Goal: Task Accomplishment & Management: Use online tool/utility

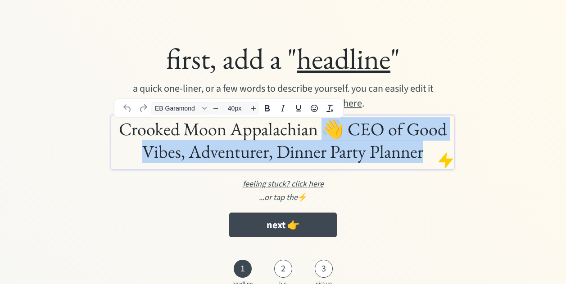
drag, startPoint x: 324, startPoint y: 129, endPoint x: 426, endPoint y: 152, distance: 104.8
click at [426, 152] on h1 "Crooked Moon Appalachian 👋 CEO of Good Vibes, Adventurer, Dinner Party Planner" at bounding box center [282, 140] width 338 height 45
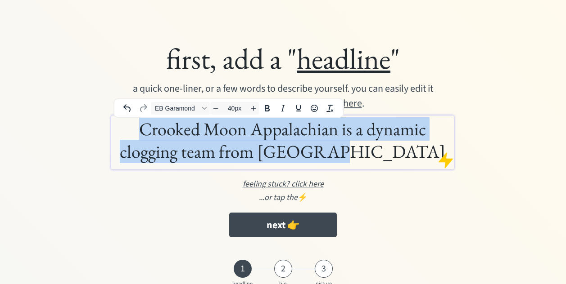
drag, startPoint x: 140, startPoint y: 129, endPoint x: 399, endPoint y: 147, distance: 259.4
click at [399, 147] on h1 "Crooked Moon Appalachian is a dynamic clogging team from Brighton" at bounding box center [282, 140] width 338 height 45
click at [203, 108] on icon "Font EB Garamond" at bounding box center [204, 108] width 4 height 3
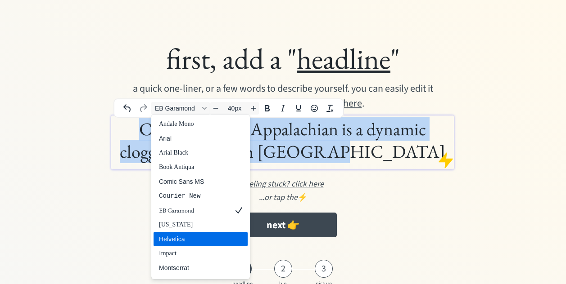
click at [167, 240] on div "Helvetica" at bounding box center [194, 239] width 71 height 11
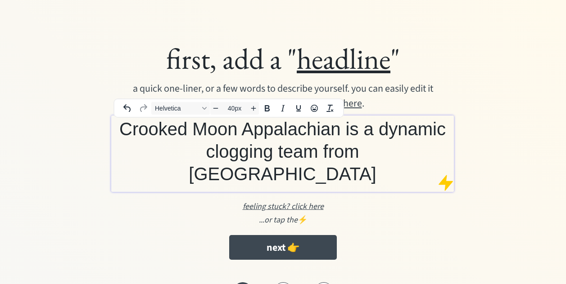
click at [154, 211] on div "first, add a " headline " a quick one-liner, or a few words to describe yoursel…" at bounding box center [283, 152] width 438 height 233
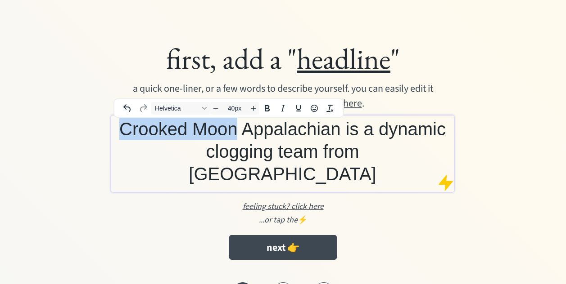
drag, startPoint x: 121, startPoint y: 129, endPoint x: 238, endPoint y: 130, distance: 117.0
click at [238, 130] on span "Crooked Moon Appalachian is a dynamic clogging team from Brighton" at bounding box center [282, 151] width 326 height 65
click at [268, 108] on icon "Bold" at bounding box center [267, 108] width 5 height 6
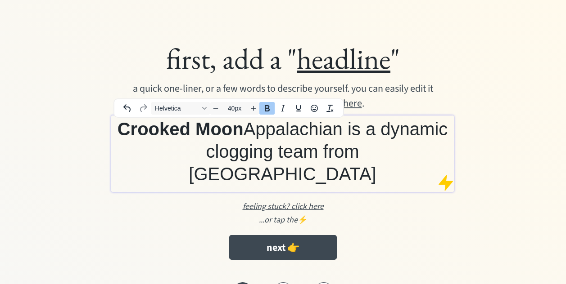
click at [183, 214] on div "...or tap the ⚡️" at bounding box center [283, 220] width 420 height 12
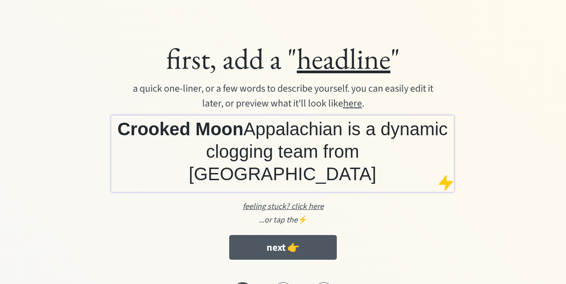
click at [279, 235] on button "next 👉" at bounding box center [282, 247] width 107 height 25
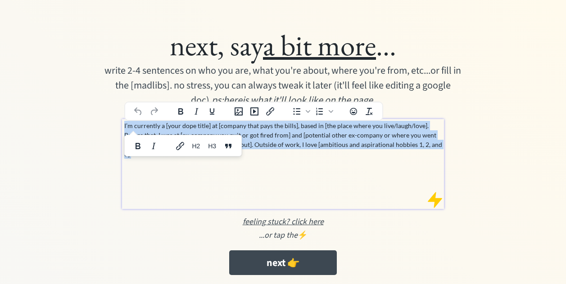
drag, startPoint x: 124, startPoint y: 123, endPoint x: 416, endPoint y: 154, distance: 294.1
click at [416, 154] on div "I’m currently a [your dope title] at [company that pays the bills], based in [t…" at bounding box center [283, 164] width 322 height 90
click at [287, 136] on p "I’m currently a [your dope title] at [company that pays the bills], based in [t…" at bounding box center [283, 140] width 318 height 38
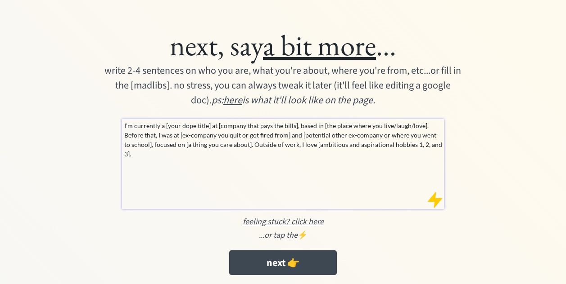
click at [223, 135] on div "I’m currently a [your dope title] at [company that pays the bills], based in [t…" at bounding box center [283, 164] width 322 height 90
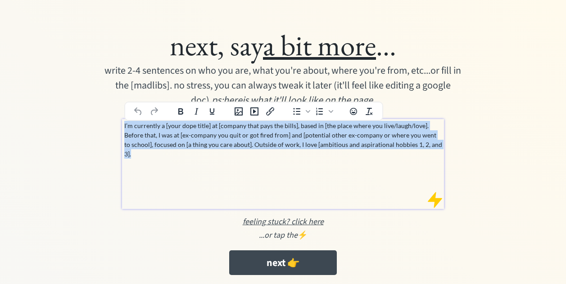
drag, startPoint x: 124, startPoint y: 125, endPoint x: 399, endPoint y: 156, distance: 276.7
click at [399, 156] on div "I’m currently a [your dope title] at [company that pays the bills], based in [t…" at bounding box center [283, 164] width 322 height 90
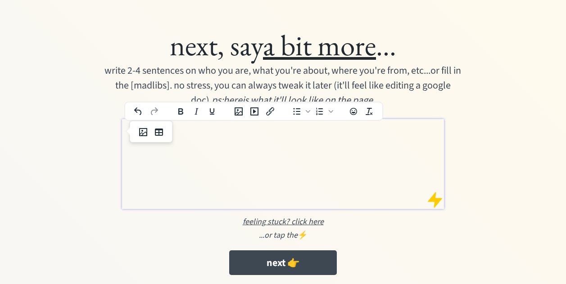
click at [204, 153] on div at bounding box center [283, 164] width 322 height 90
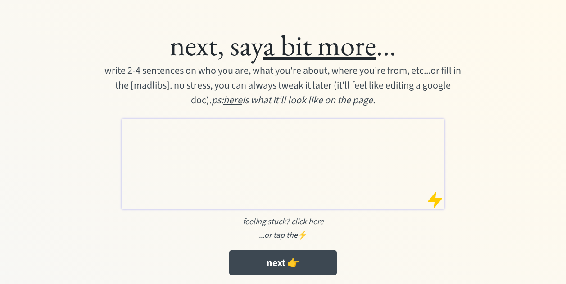
click at [153, 129] on p at bounding box center [283, 125] width 318 height 9
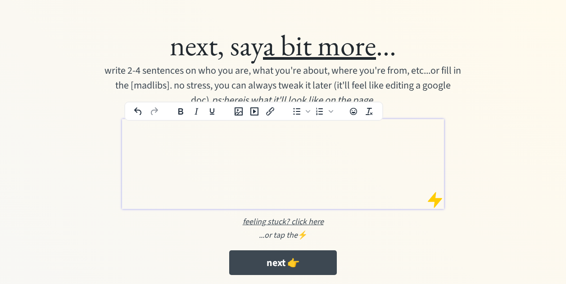
click at [150, 145] on div at bounding box center [283, 164] width 322 height 90
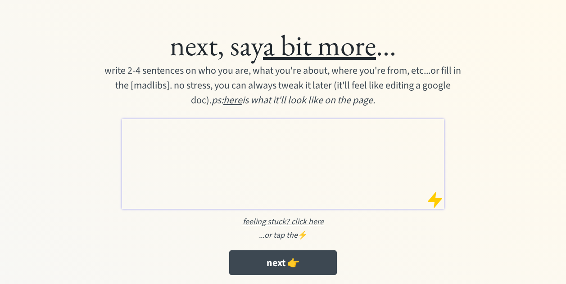
click at [141, 131] on div at bounding box center [283, 164] width 322 height 90
click at [131, 128] on p at bounding box center [283, 125] width 318 height 9
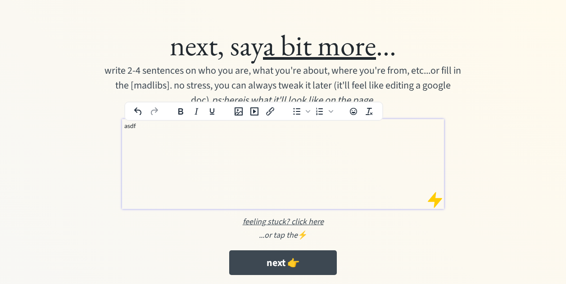
click at [129, 126] on p "asdf" at bounding box center [283, 125] width 318 height 9
click at [198, 145] on div "asdf" at bounding box center [283, 164] width 322 height 90
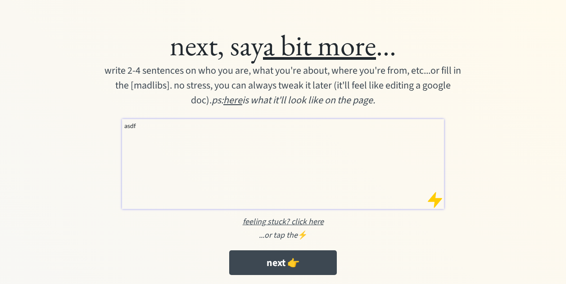
click at [131, 126] on p "asdf" at bounding box center [283, 125] width 318 height 9
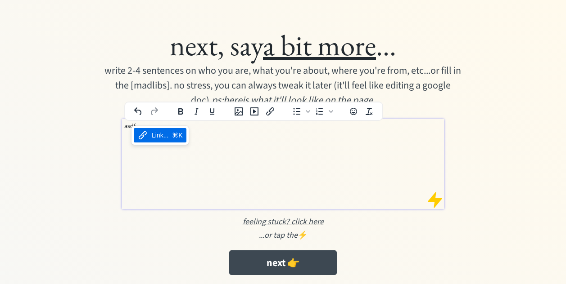
click at [167, 168] on div "asdf" at bounding box center [283, 164] width 322 height 90
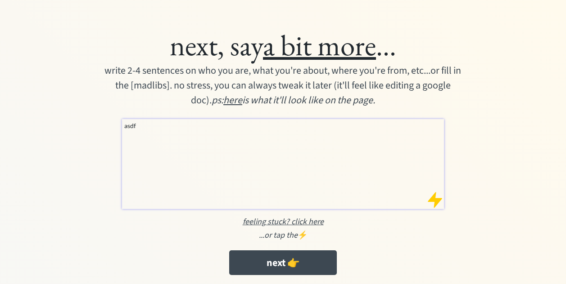
click at [132, 127] on p "asdf" at bounding box center [283, 125] width 318 height 9
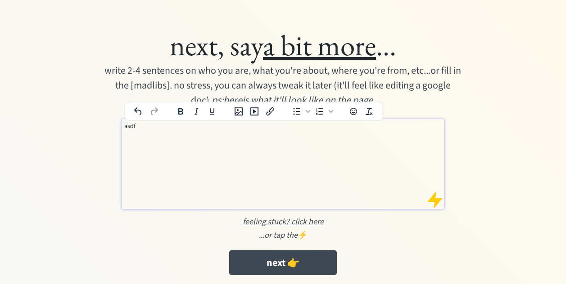
click at [132, 127] on p "asdf" at bounding box center [283, 125] width 318 height 9
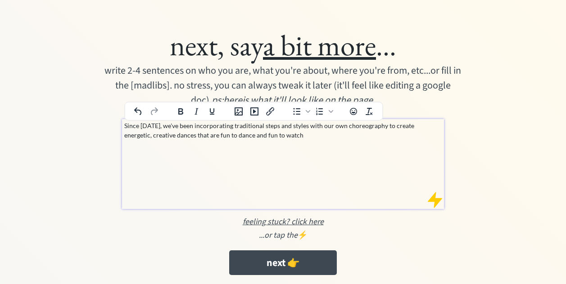
click at [242, 137] on p "Since 2010, we've been incorporating traditional steps and styles with our own …" at bounding box center [283, 130] width 318 height 19
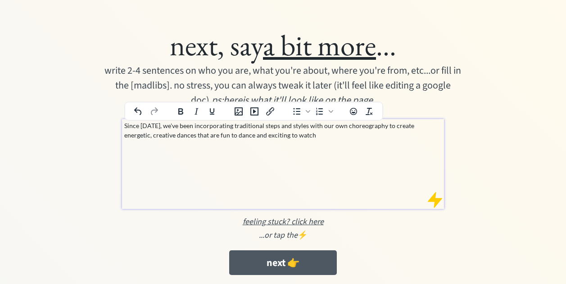
click at [280, 261] on button "next 👉" at bounding box center [282, 263] width 107 height 25
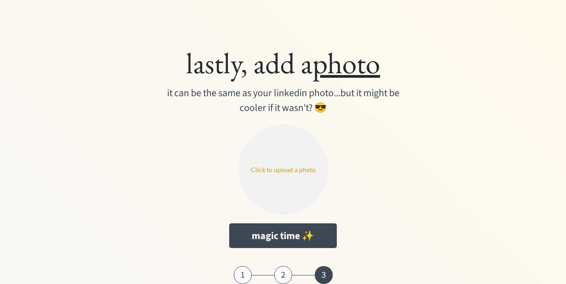
click at [288, 173] on input "file" at bounding box center [283, 170] width 90 height 90
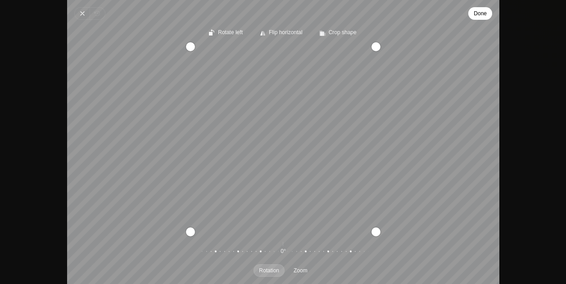
click at [482, 12] on span "Done" at bounding box center [479, 13] width 13 height 11
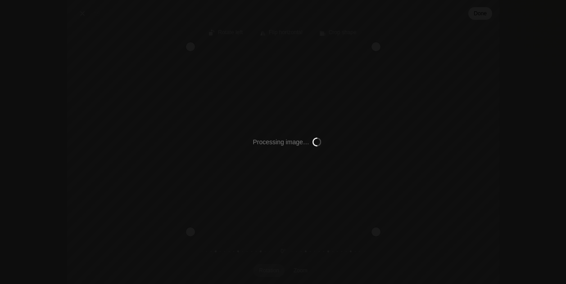
type input "C:\fakepath\CM in marquee.png"
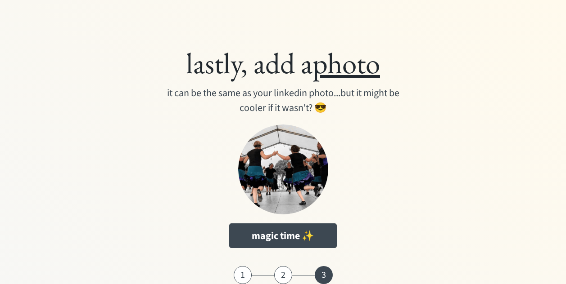
scroll to position [24, 0]
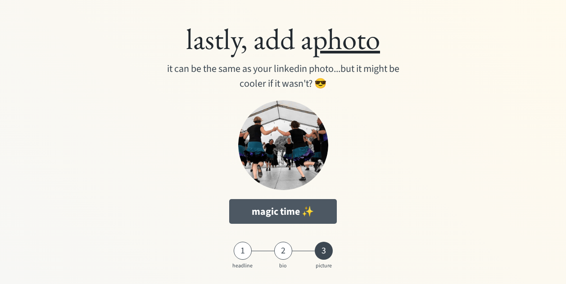
click at [281, 210] on button "magic time ✨" at bounding box center [282, 211] width 107 height 25
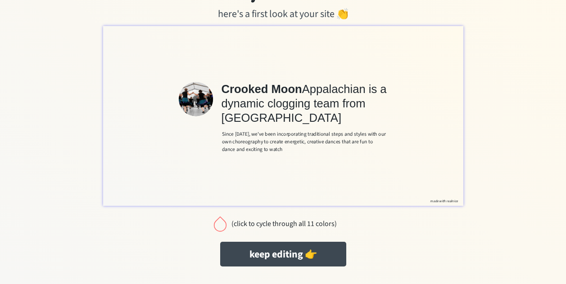
scroll to position [48, 0]
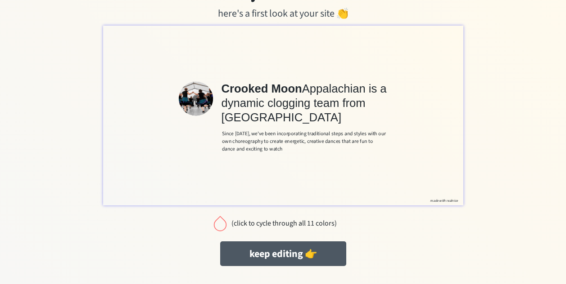
click at [279, 252] on button "keep editing 👉" at bounding box center [283, 254] width 126 height 25
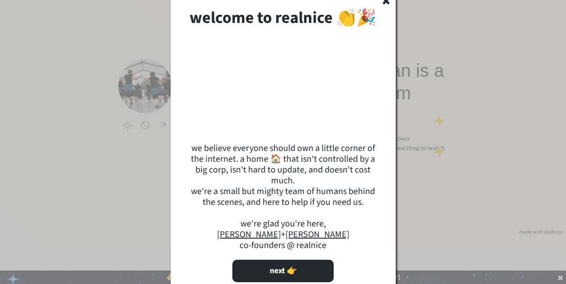
scroll to position [39, 0]
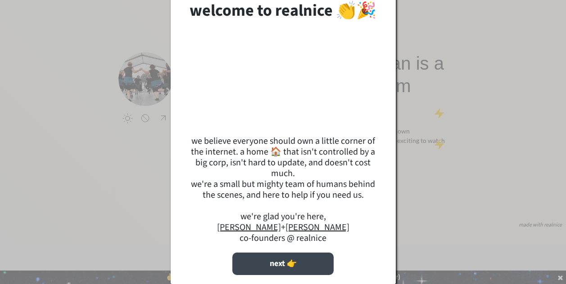
click at [280, 262] on button "next 👉" at bounding box center [282, 264] width 101 height 22
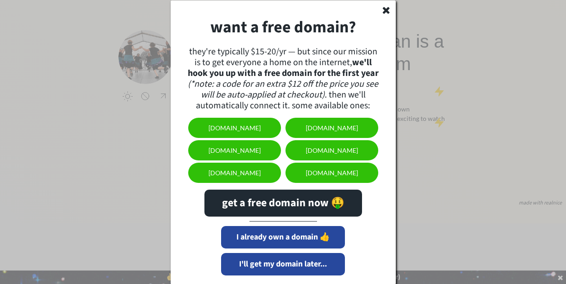
scroll to position [61, 0]
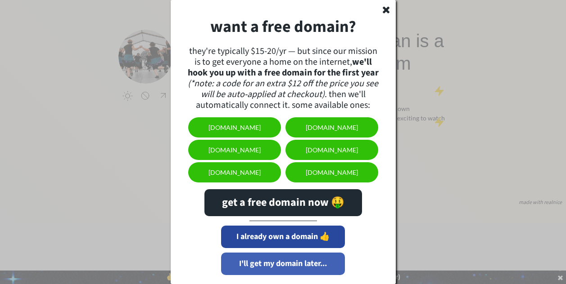
click at [278, 264] on button "I'll get my domain later..." at bounding box center [283, 264] width 124 height 22
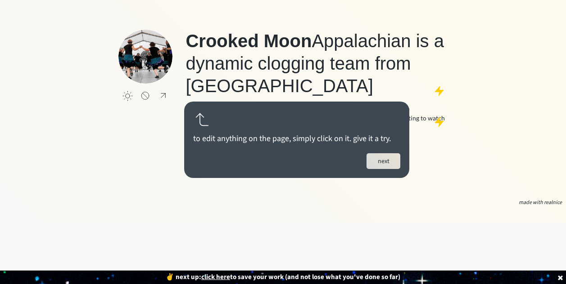
click at [383, 159] on button "next" at bounding box center [383, 161] width 34 height 16
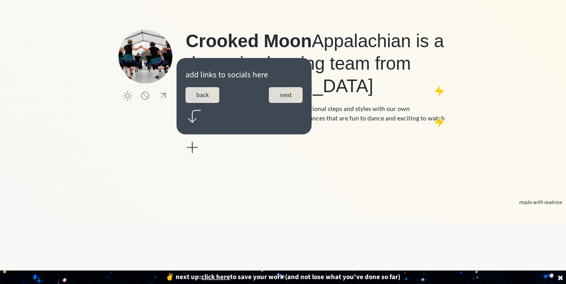
click at [288, 94] on button "next" at bounding box center [286, 95] width 34 height 16
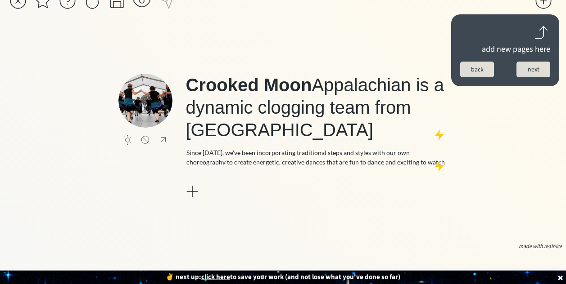
scroll to position [0, 0]
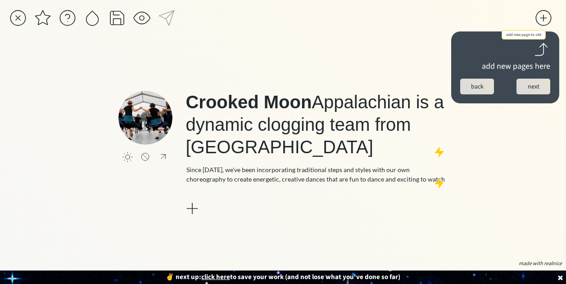
click at [542, 16] on div at bounding box center [543, 18] width 18 height 18
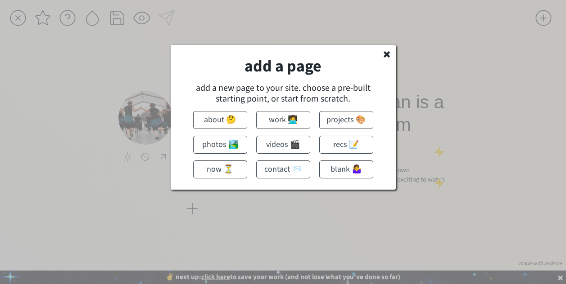
click at [213, 146] on button "photos 🏞️" at bounding box center [220, 145] width 54 height 18
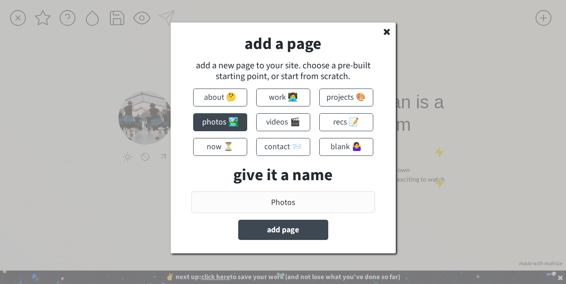
click at [270, 175] on strong "give it a name" at bounding box center [282, 175] width 99 height 23
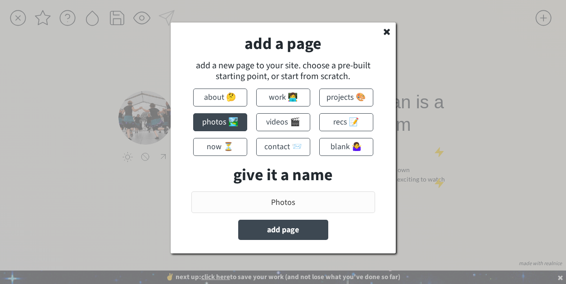
click at [270, 175] on strong "give it a name" at bounding box center [282, 175] width 99 height 23
click at [282, 203] on input "input" at bounding box center [283, 203] width 184 height 22
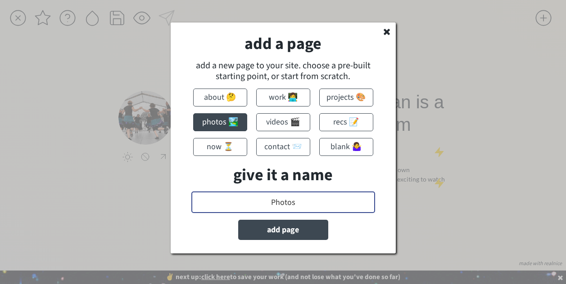
click at [282, 203] on input "input" at bounding box center [283, 203] width 184 height 22
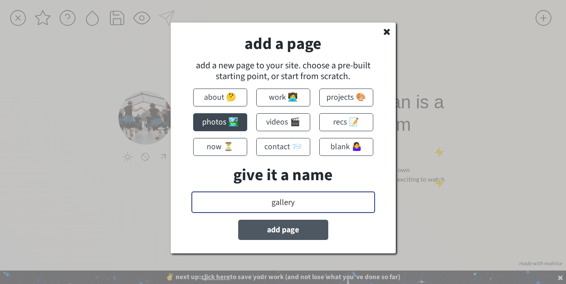
click at [284, 228] on button "add page" at bounding box center [283, 230] width 90 height 20
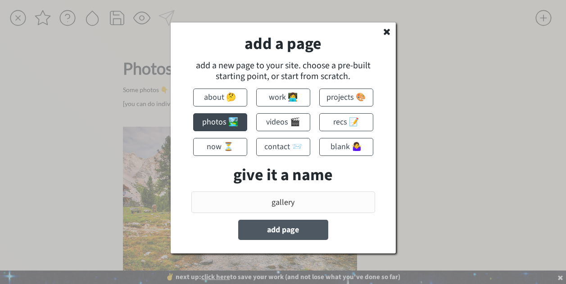
type input "Photos"
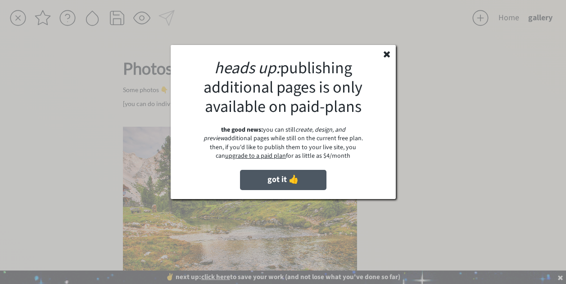
click at [279, 179] on button "got it 👍" at bounding box center [283, 180] width 86 height 20
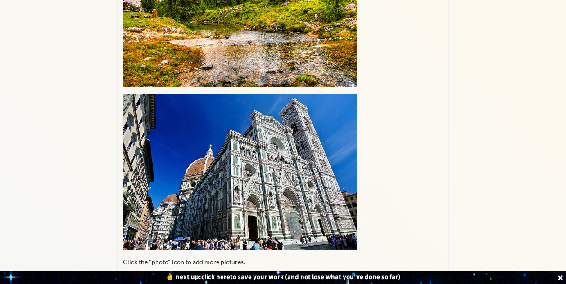
scroll to position [227, 0]
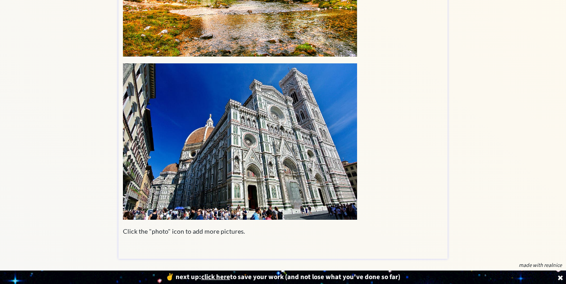
scroll to position [226, 0]
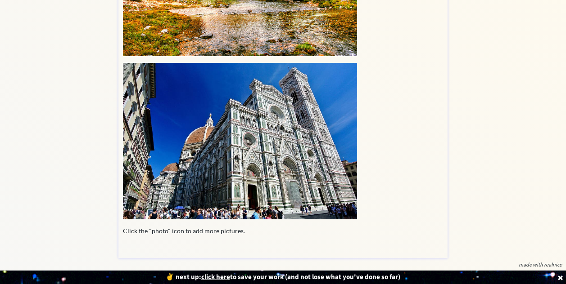
click at [199, 132] on img at bounding box center [240, 141] width 234 height 157
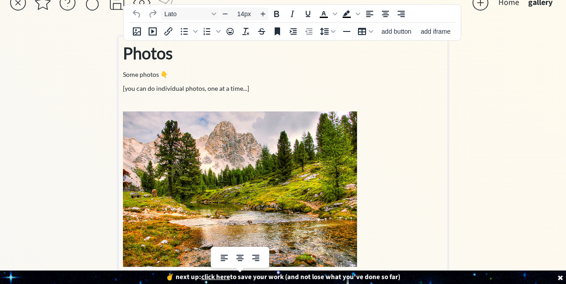
scroll to position [0, 0]
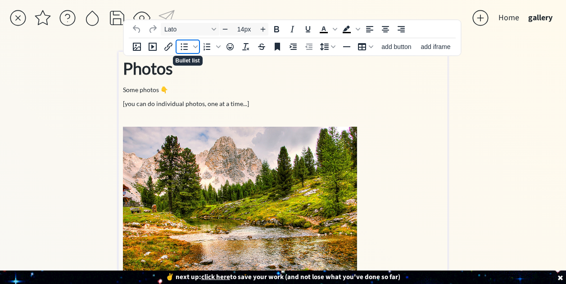
click at [184, 45] on icon "Bullet list" at bounding box center [184, 46] width 11 height 11
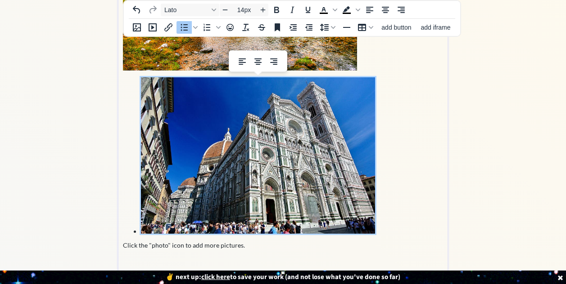
scroll to position [227, 0]
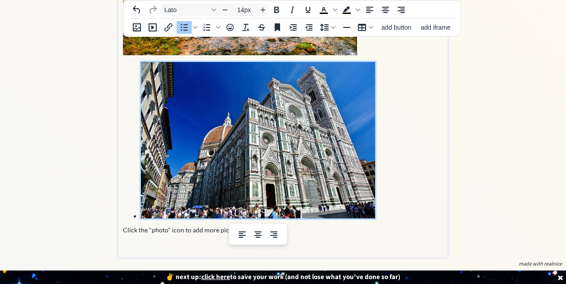
click at [131, 243] on p at bounding box center [282, 243] width 319 height 9
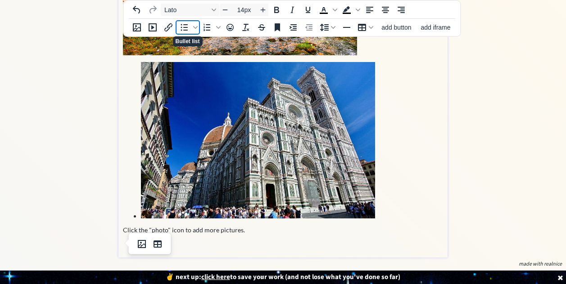
click at [183, 27] on icon "Bullet list" at bounding box center [184, 27] width 11 height 11
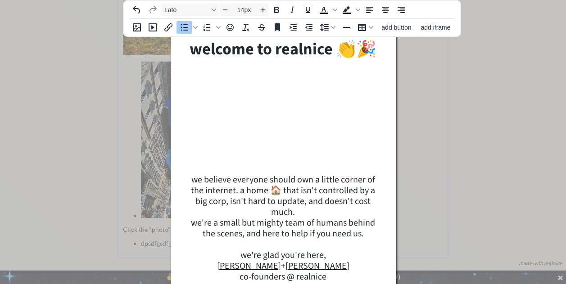
scroll to position [266, 0]
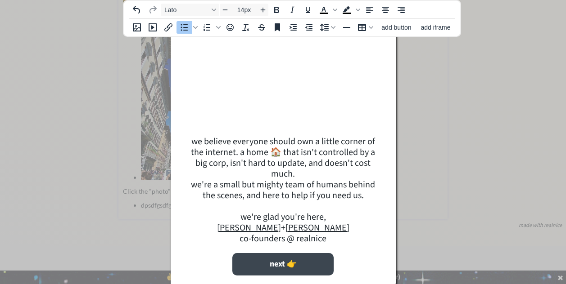
click at [276, 262] on button "next 👉" at bounding box center [282, 264] width 101 height 22
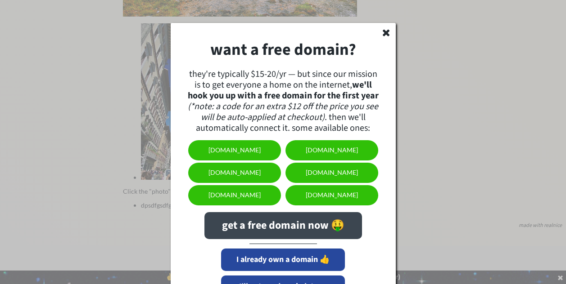
scroll to position [288, 0]
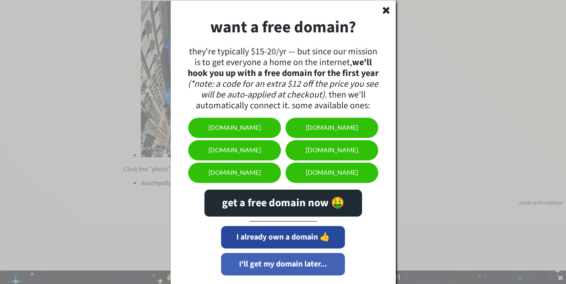
click at [279, 264] on button "I'll get my domain later..." at bounding box center [283, 264] width 124 height 22
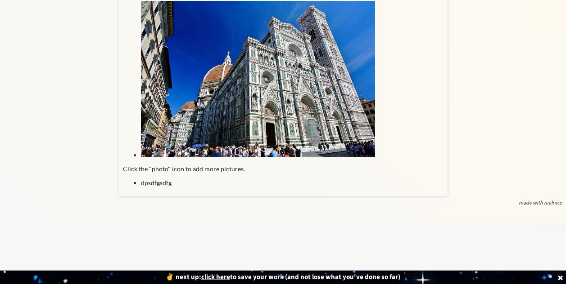
scroll to position [0, 0]
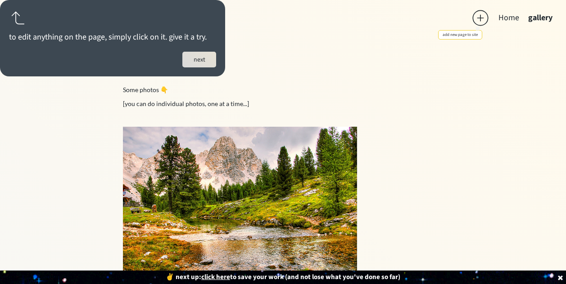
click at [479, 16] on div at bounding box center [480, 18] width 18 height 18
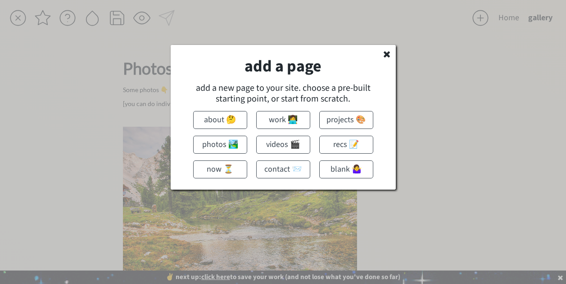
click at [213, 168] on button "now ⏳" at bounding box center [220, 170] width 54 height 18
type input "Now"
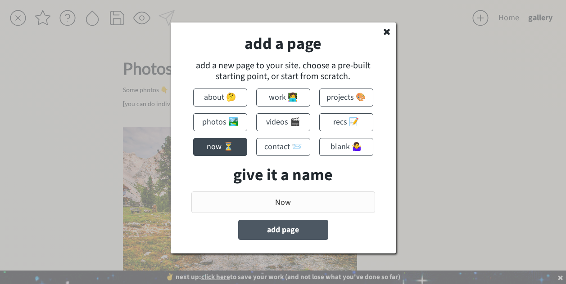
click at [279, 228] on button "add page" at bounding box center [283, 230] width 90 height 20
